Goal: Task Accomplishment & Management: Complete application form

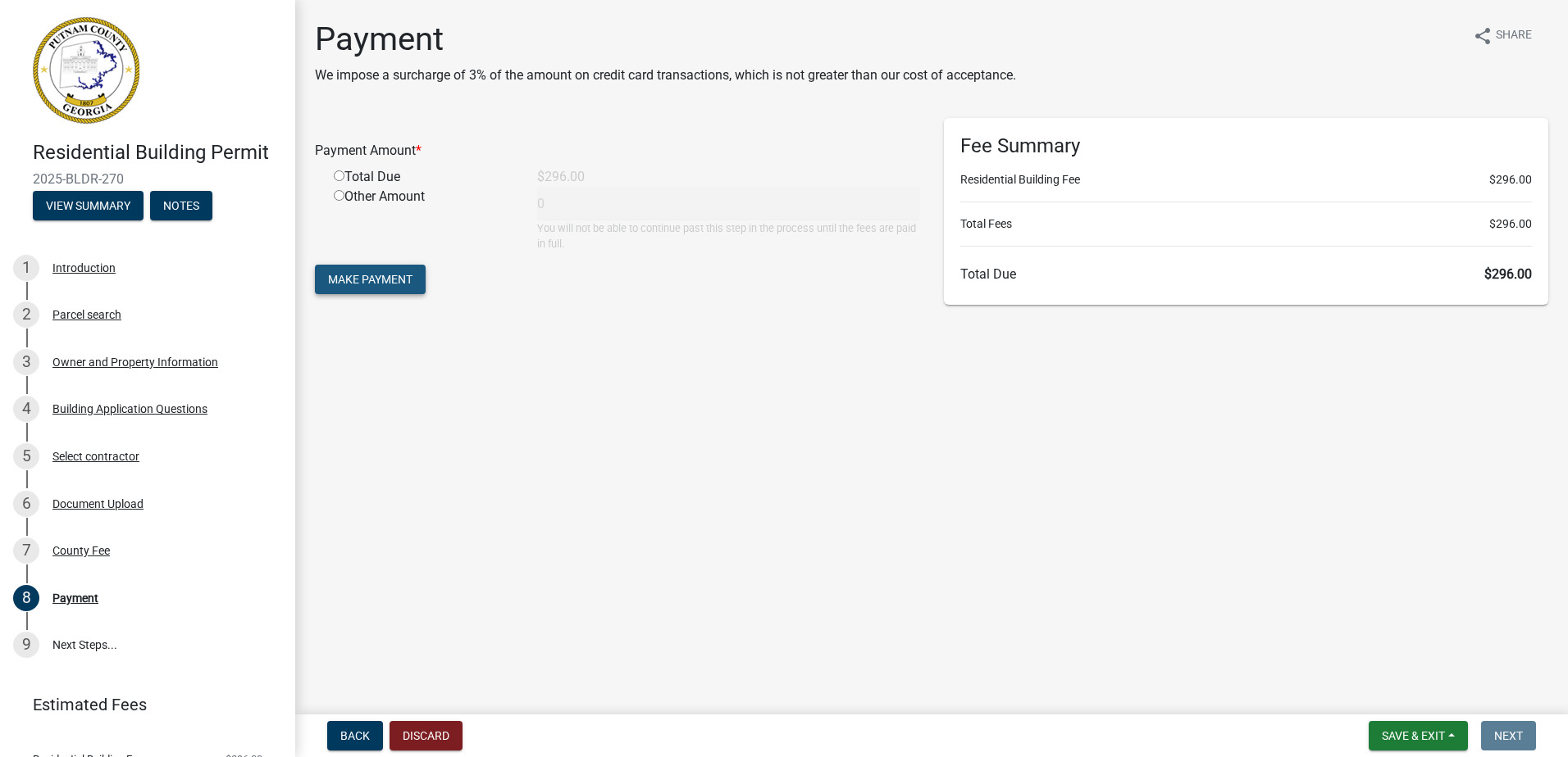
click at [391, 273] on span "Make Payment" at bounding box center [371, 280] width 85 height 13
click at [338, 192] on input "radio" at bounding box center [338, 195] width 10 height 10
radio input "true"
type input "296"
click at [361, 287] on button "Make Payment" at bounding box center [370, 279] width 110 height 29
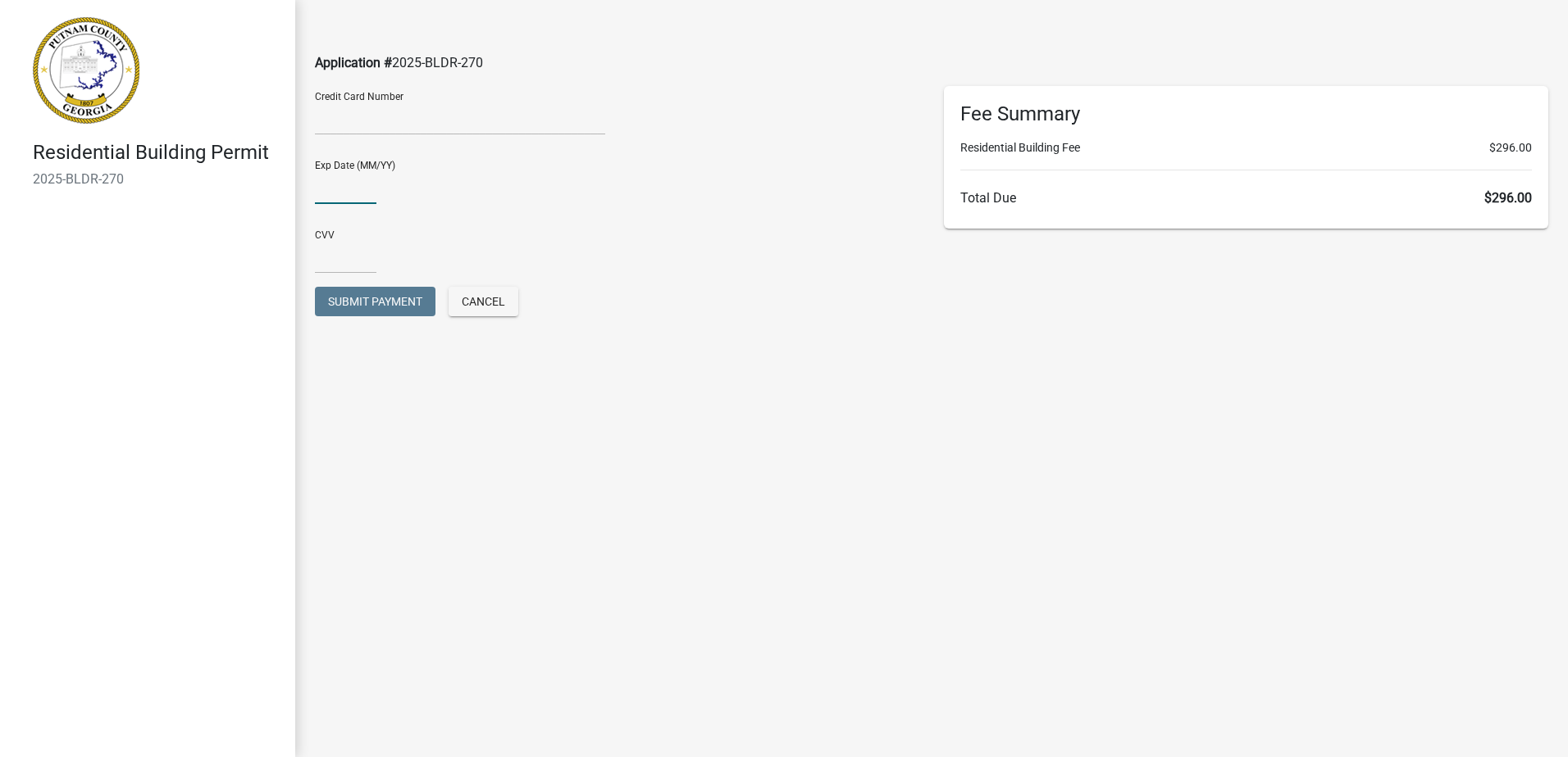
click at [355, 200] on input "text" at bounding box center [345, 188] width 61 height 34
type input "04/29"
click at [355, 255] on input "text" at bounding box center [345, 257] width 61 height 34
type input "838"
click at [366, 299] on span "Submit Payment" at bounding box center [375, 302] width 94 height 13
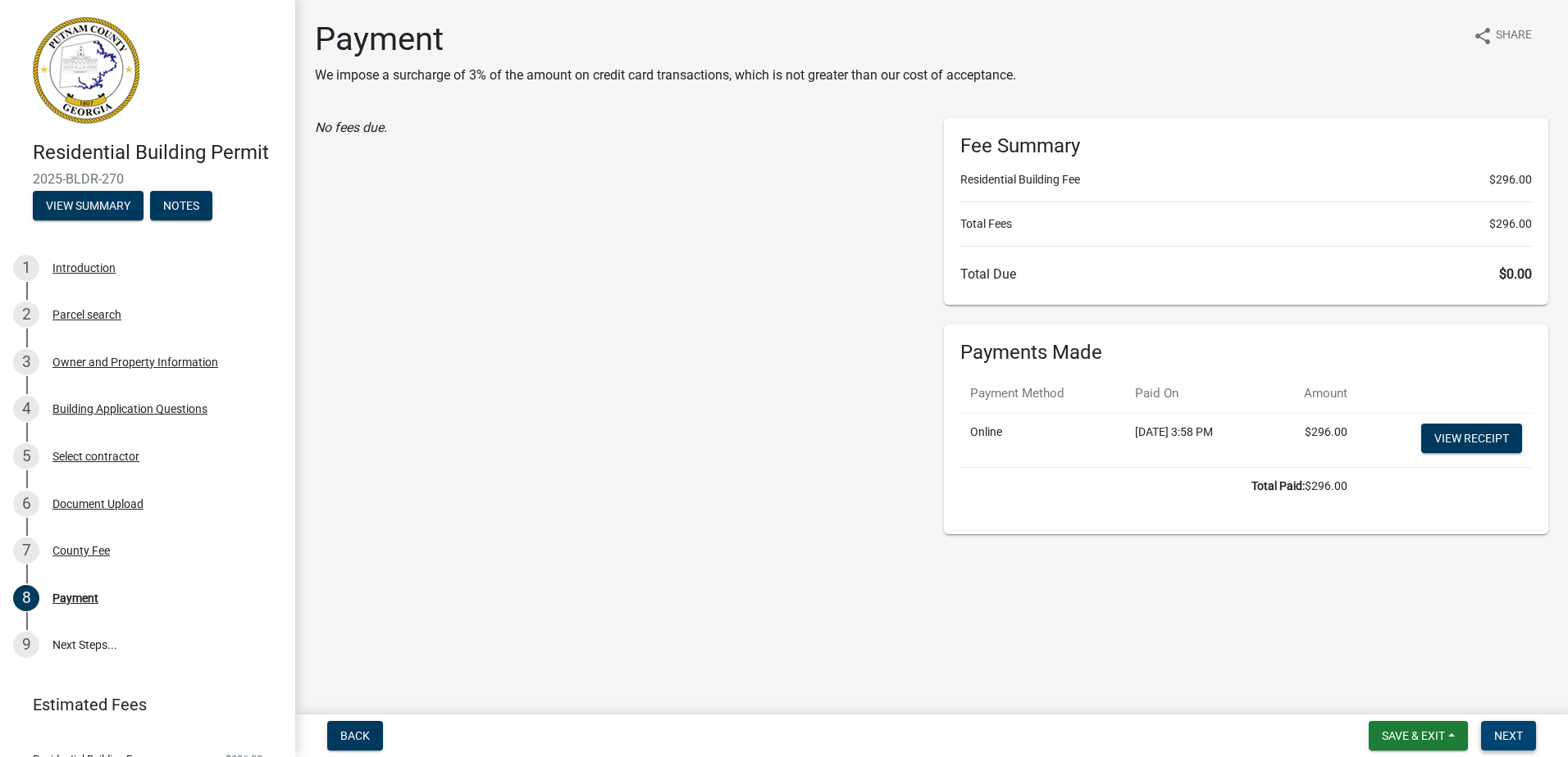
click at [1505, 737] on span "Next" at bounding box center [1508, 736] width 28 height 13
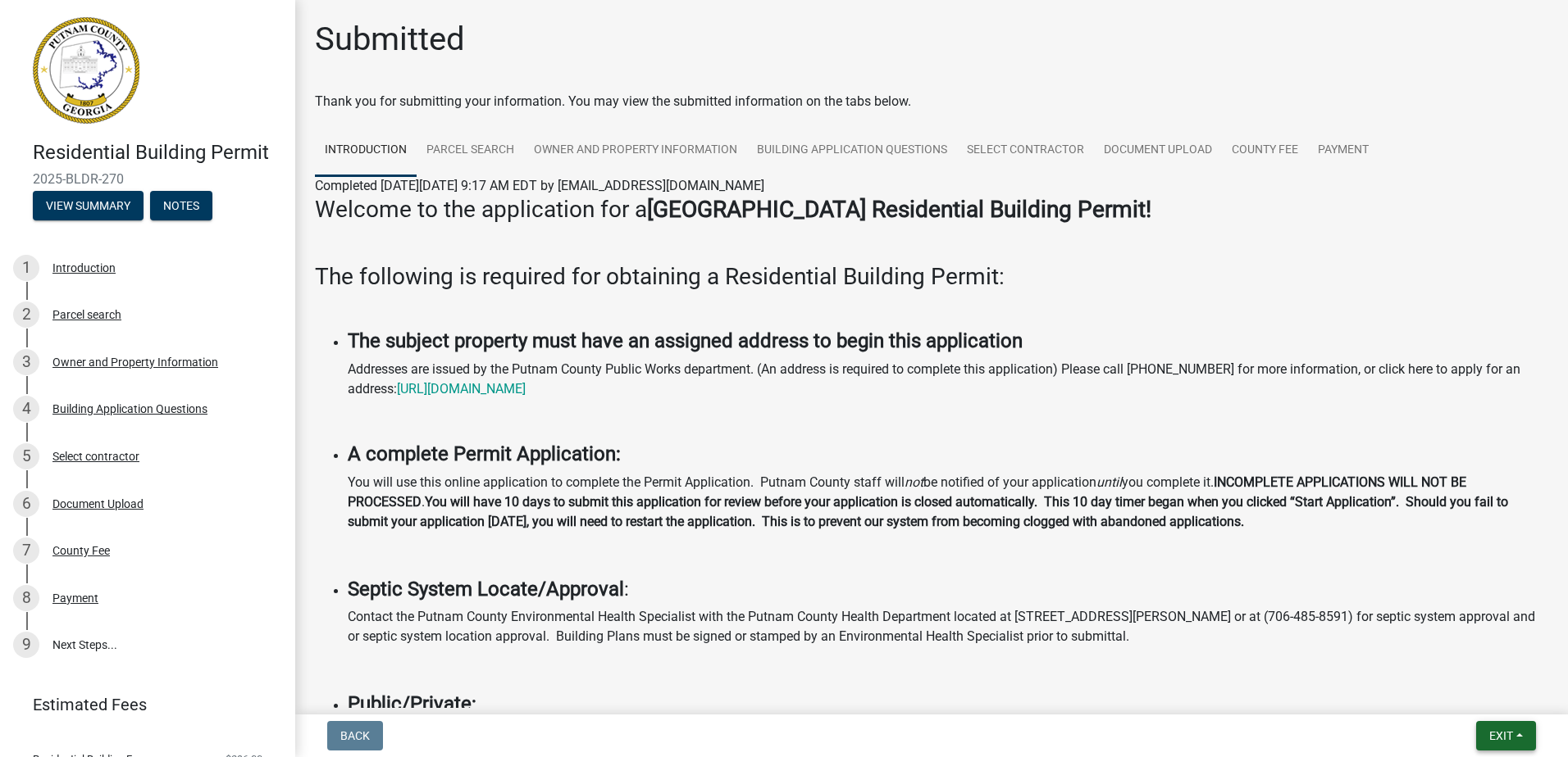
click at [1488, 728] on button "Exit" at bounding box center [1505, 735] width 59 height 29
click at [1454, 700] on button "Save & Exit" at bounding box center [1470, 694] width 131 height 40
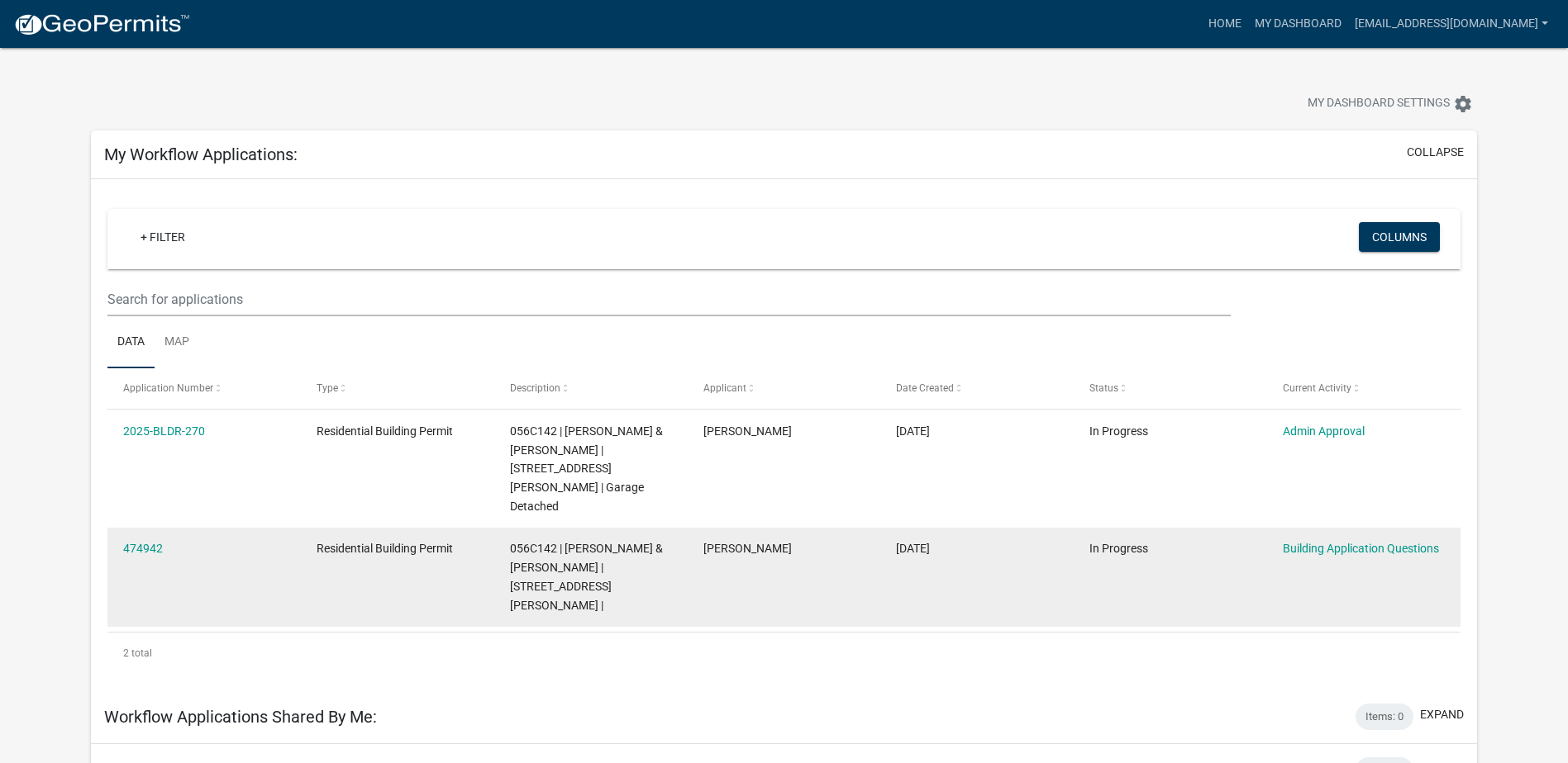
click at [1308, 528] on datatable-body-cell "Building Application Questions" at bounding box center [1363, 578] width 193 height 99
click at [1310, 542] on link "Building Application Questions" at bounding box center [1361, 548] width 156 height 13
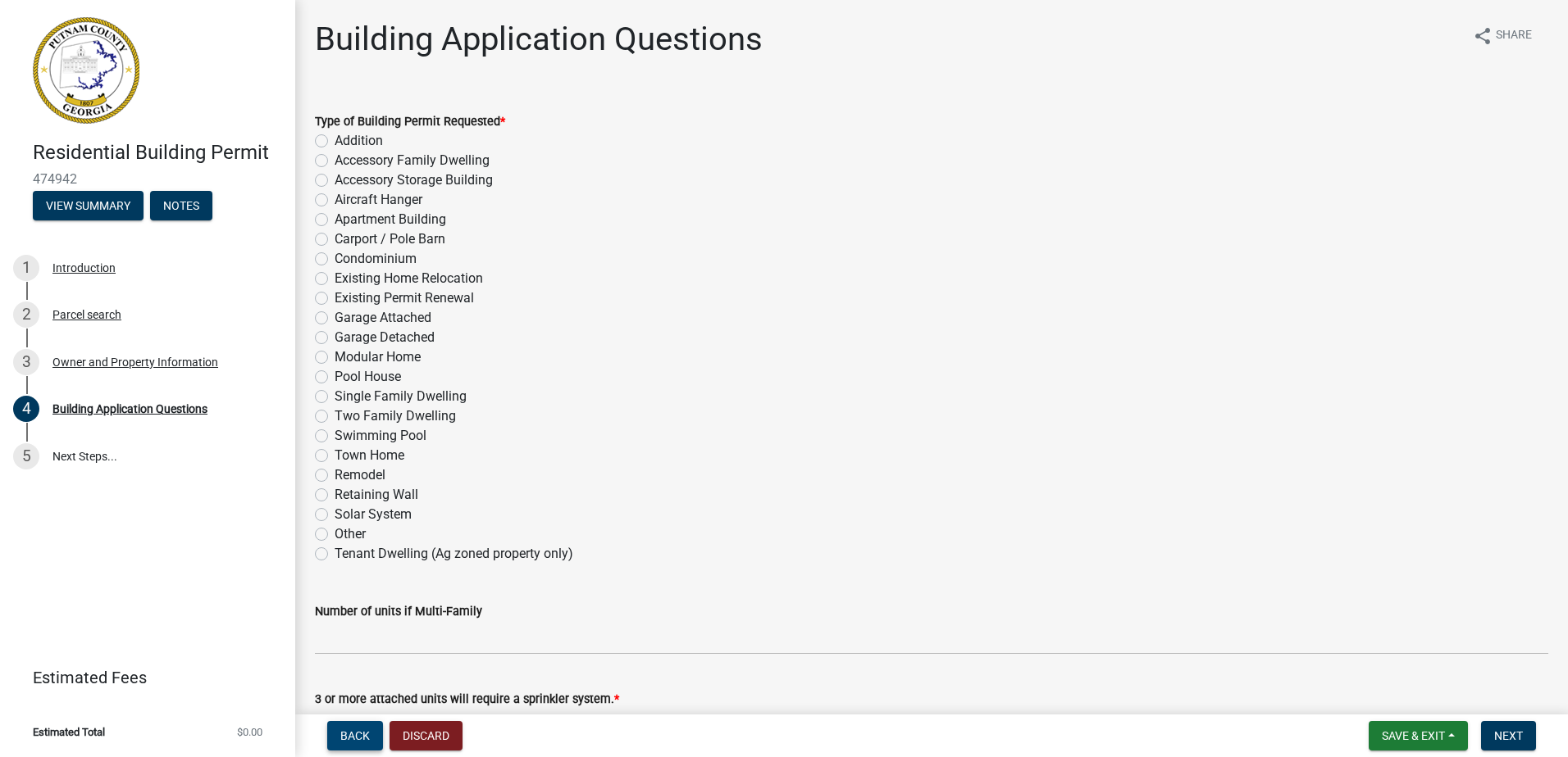
click at [349, 743] on span "Back" at bounding box center [355, 736] width 29 height 13
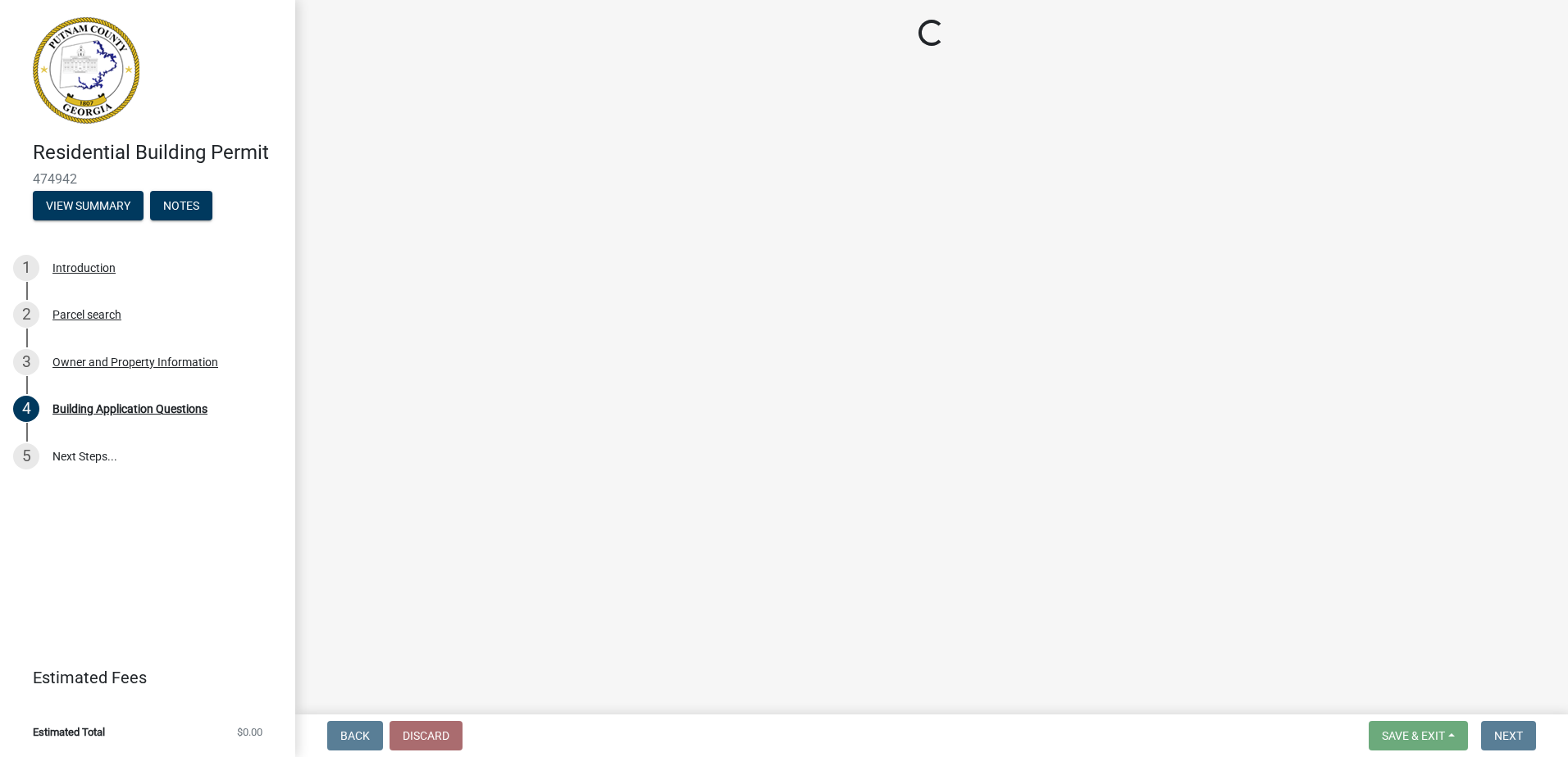
select select "ef7a1fc2-7a7a-426d-b1f0-c9b9b6ca7ff4"
select select "83394b22-4a11-496c-8e5c-75ade2e72faf"
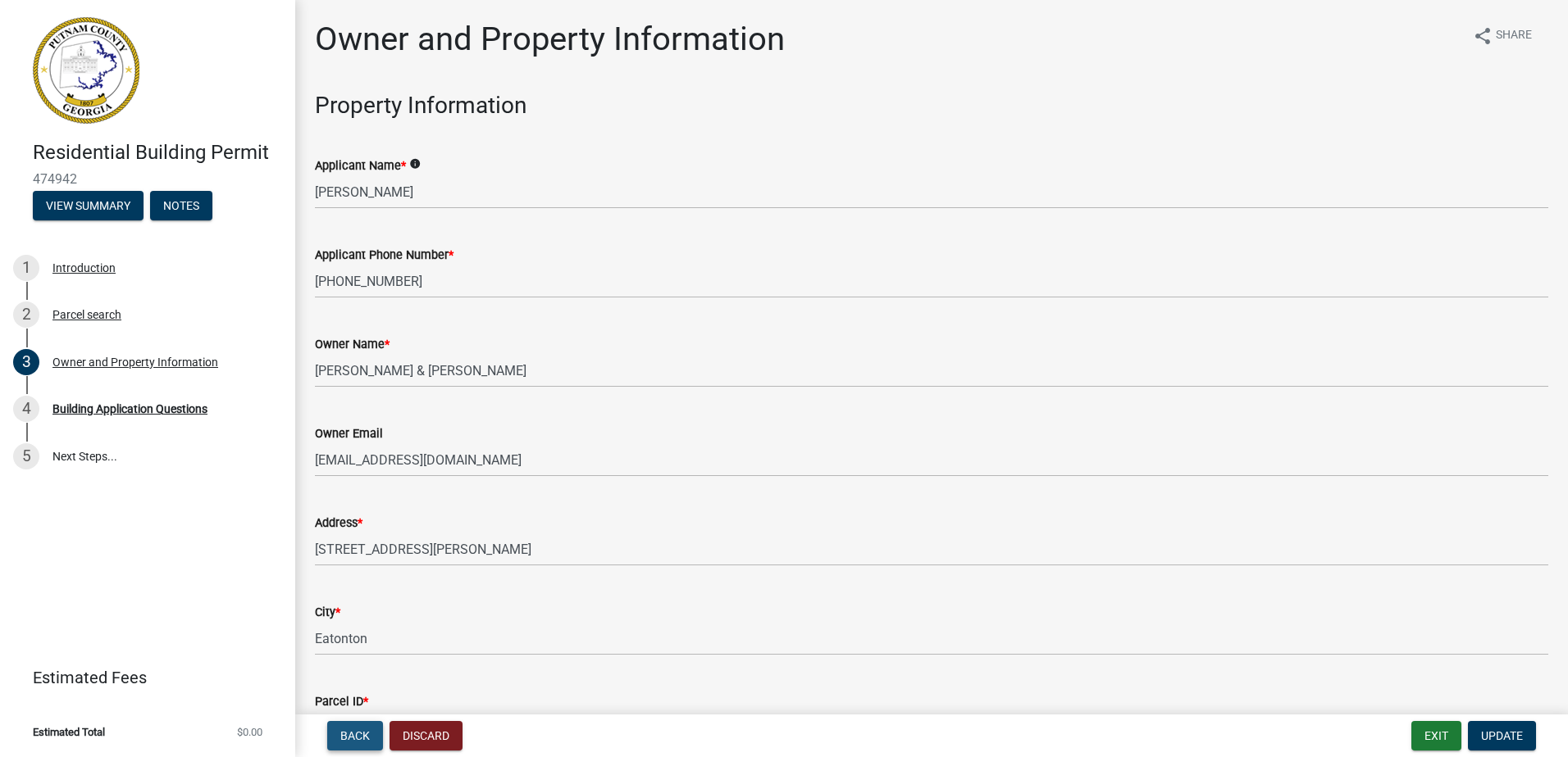
click at [345, 736] on span "Back" at bounding box center [355, 736] width 29 height 13
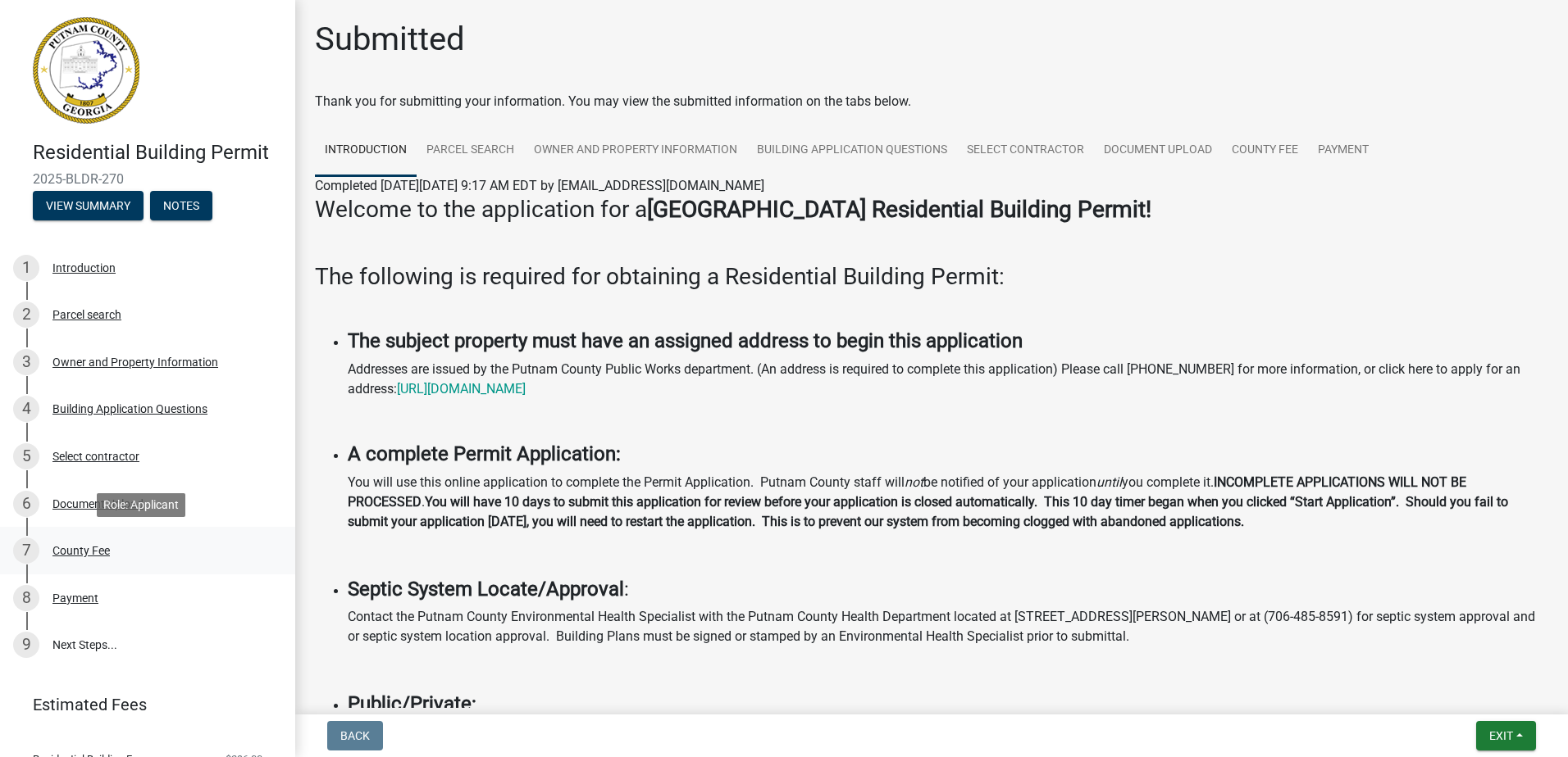
click at [82, 550] on div "County Fee" at bounding box center [81, 551] width 58 height 11
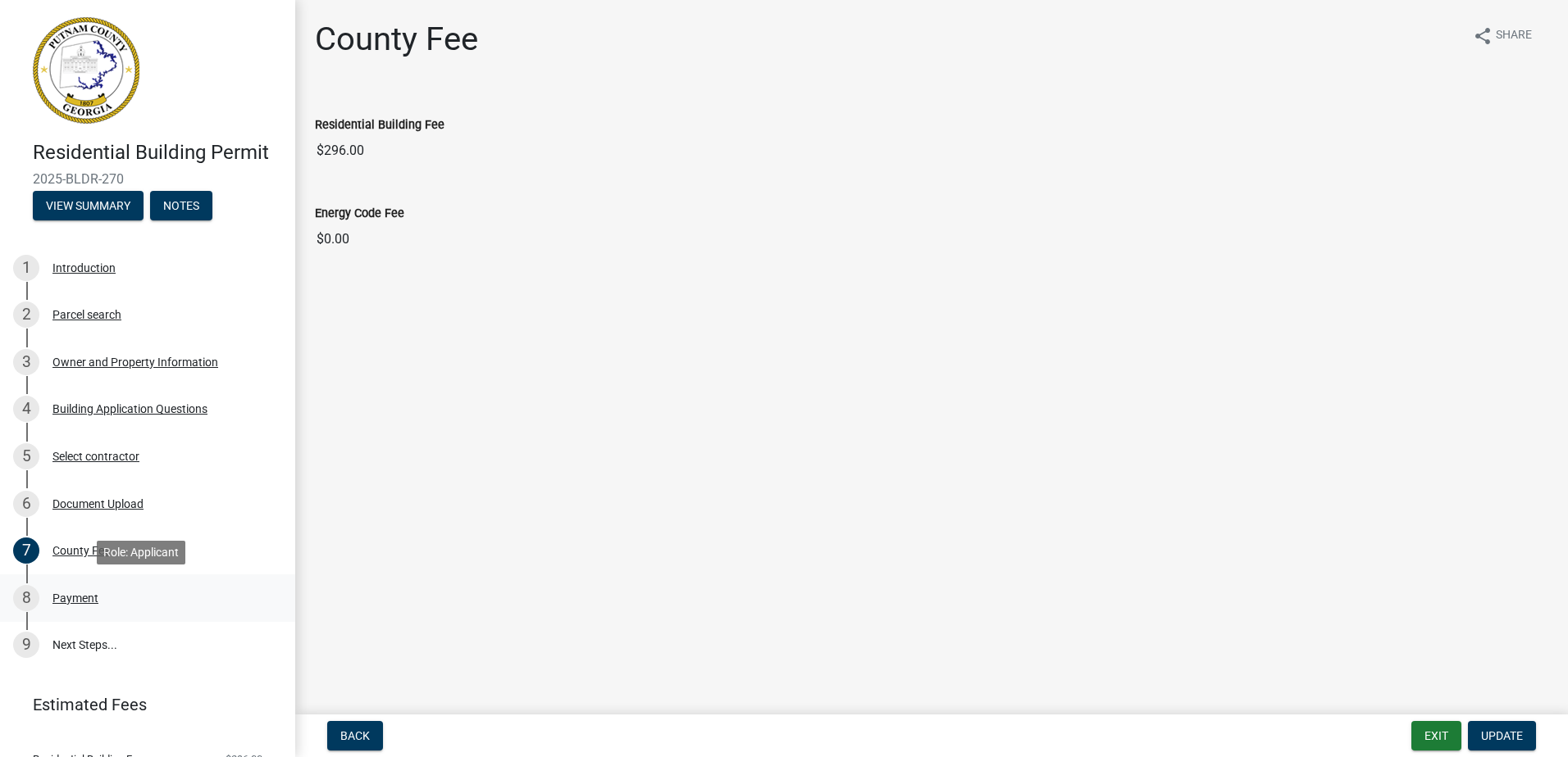
click at [70, 600] on div "Payment" at bounding box center [75, 599] width 46 height 11
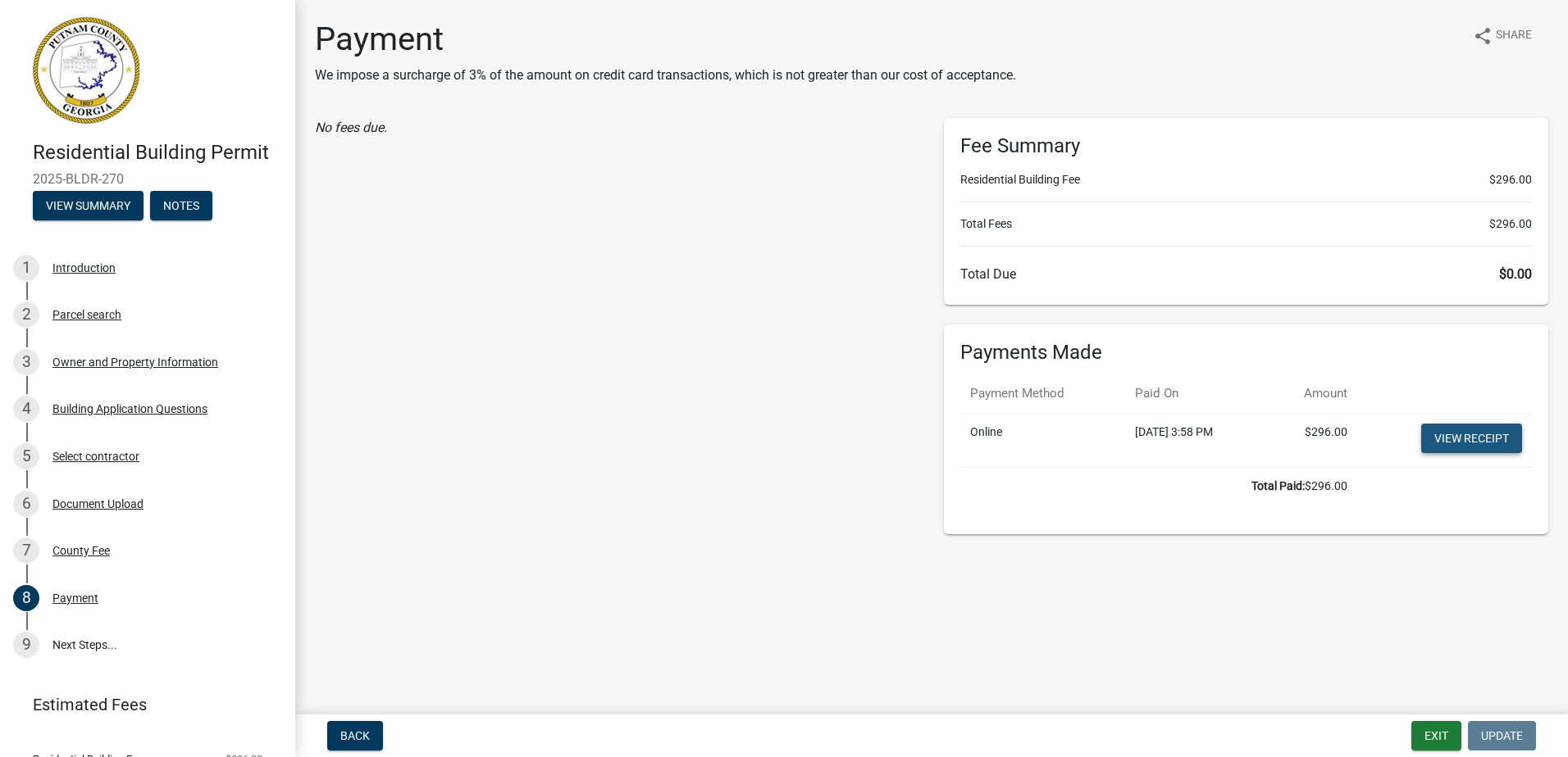
click at [1487, 438] on link "View receipt" at bounding box center [1471, 438] width 101 height 29
click at [75, 646] on link "9 Next Steps..." at bounding box center [147, 646] width 295 height 47
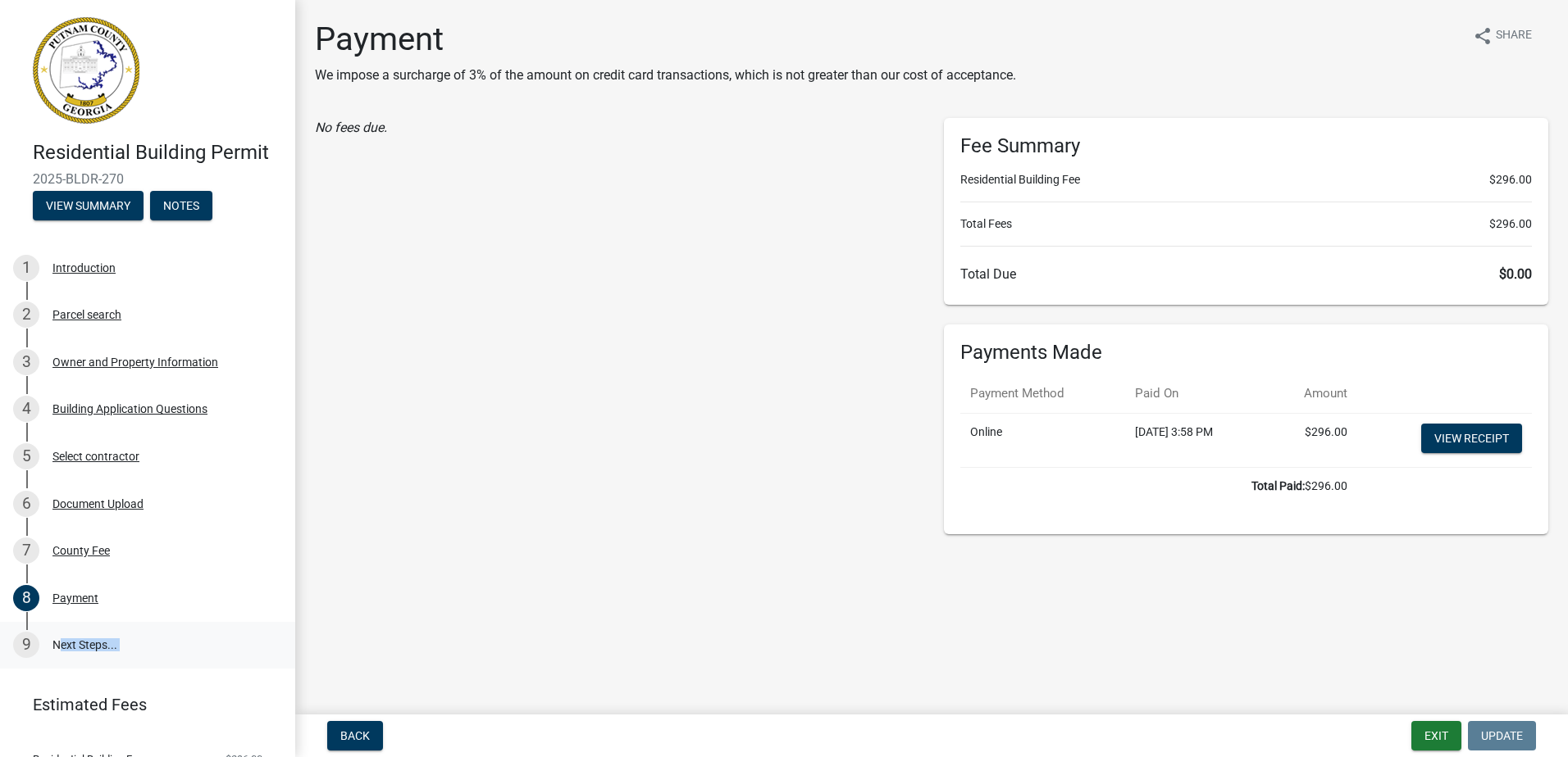
click at [75, 646] on link "9 Next Steps..." at bounding box center [147, 646] width 295 height 47
